Goal: Information Seeking & Learning: Check status

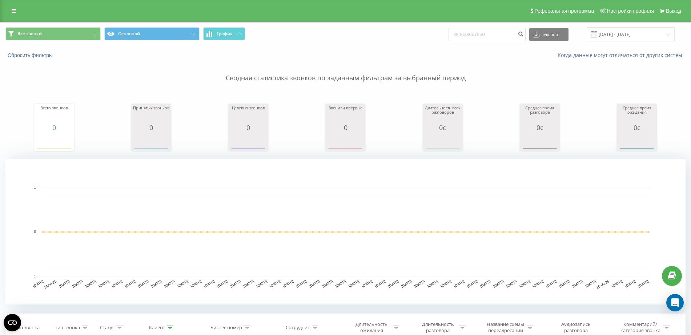
click at [394, 45] on div "Все звонки Основной График 380633667960 Экспорт .csv .xls .xlsx [DATE] - [DATE]" at bounding box center [345, 34] width 690 height 24
type input "0679958733"
